Goal: Check status: Check status

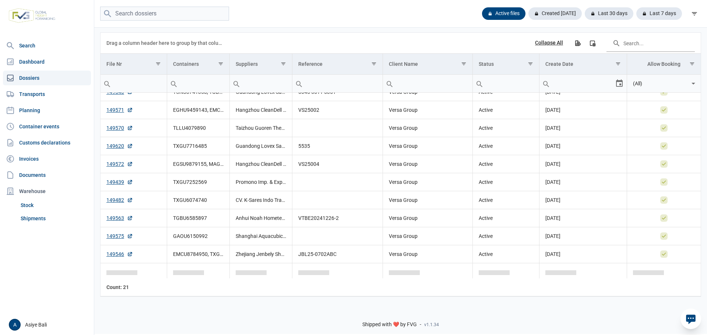
scroll to position [9, 0]
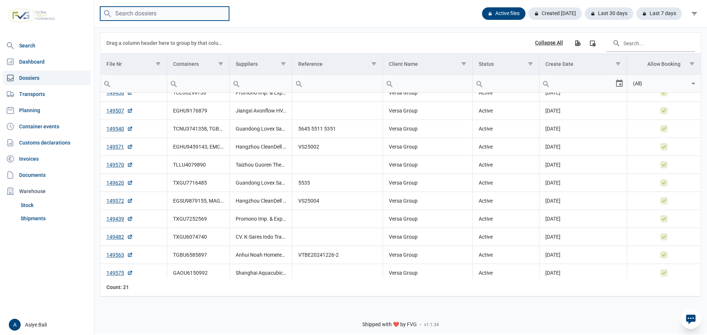
click at [166, 13] on input "search" at bounding box center [164, 14] width 129 height 14
paste input "TIIU4642997"
type input "TIIU4642997"
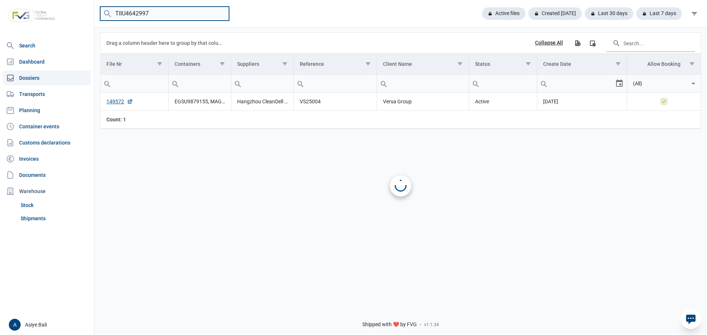
scroll to position [0, 0]
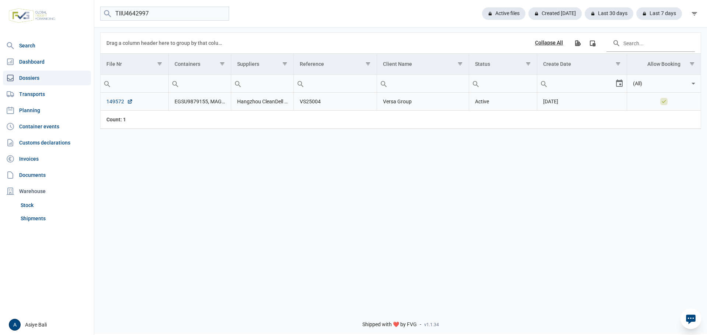
click at [120, 101] on link "149572" at bounding box center [119, 101] width 27 height 7
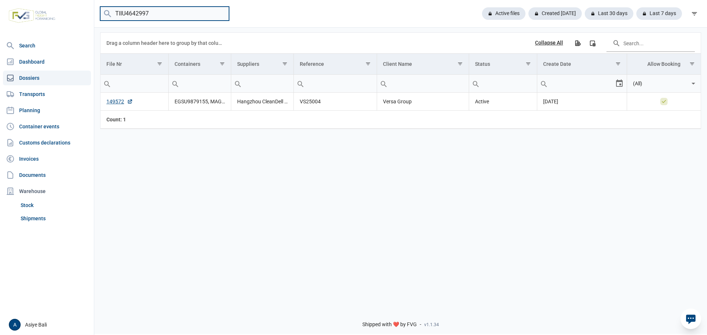
click at [159, 10] on input "TIIU4642997" at bounding box center [164, 14] width 129 height 14
click at [221, 13] on input "TIIU4642997" at bounding box center [164, 14] width 129 height 14
type input "tllu4079890"
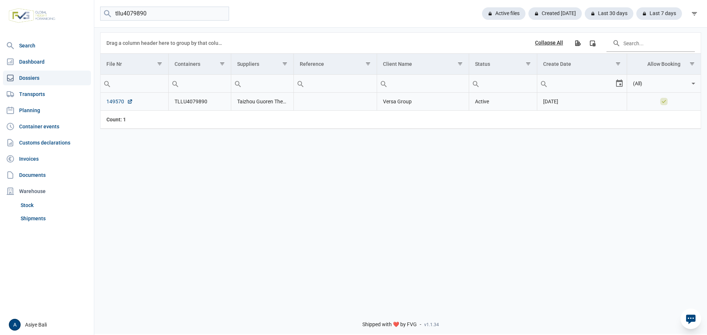
click at [116, 103] on link "149570" at bounding box center [119, 101] width 27 height 7
